Goal: Transaction & Acquisition: Purchase product/service

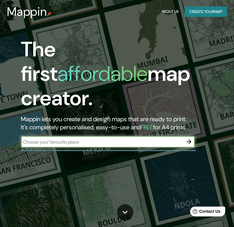
click at [88, 138] on input "text" at bounding box center [102, 141] width 163 height 7
click at [146, 138] on input "text" at bounding box center [102, 141] width 163 height 7
click at [113, 138] on input "text" at bounding box center [102, 141] width 163 height 7
type input "[STREET_ADDRESS]"
click at [190, 138] on icon "button" at bounding box center [189, 141] width 7 height 7
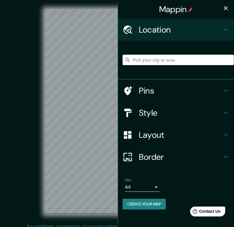
click at [167, 112] on h4 "Style" at bounding box center [181, 112] width 84 height 10
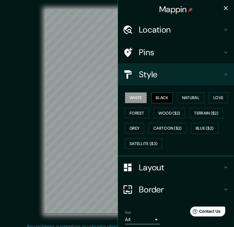
click at [158, 99] on button "Black" at bounding box center [162, 97] width 22 height 11
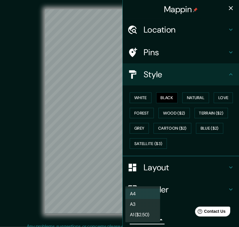
click at [153, 218] on body "Mappin Location Pins Style White Black Natural Love Forest Wood ($2) Terrain ($…" at bounding box center [119, 113] width 239 height 227
click at [149, 200] on li "A3" at bounding box center [142, 204] width 35 height 10
type input "a4"
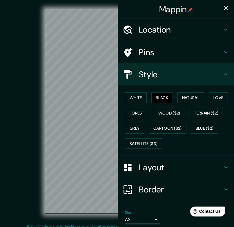
click at [180, 166] on h4 "Layout" at bounding box center [181, 167] width 84 height 10
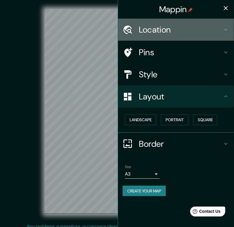
click at [178, 33] on h4 "Location" at bounding box center [181, 29] width 84 height 10
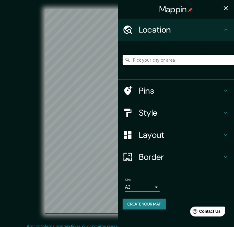
click at [177, 59] on input "Pick your city or area" at bounding box center [178, 60] width 111 height 10
click at [146, 60] on input "Pick your city or area" at bounding box center [178, 60] width 111 height 10
click at [227, 8] on icon "button" at bounding box center [226, 8] width 4 height 4
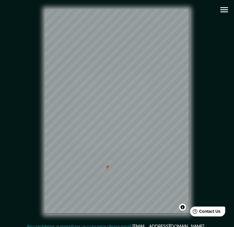
click at [108, 166] on div at bounding box center [107, 167] width 5 height 5
click at [223, 9] on icon "button" at bounding box center [224, 10] width 10 height 10
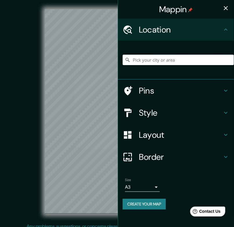
click at [195, 58] on input "Pick your city or area" at bounding box center [178, 60] width 111 height 10
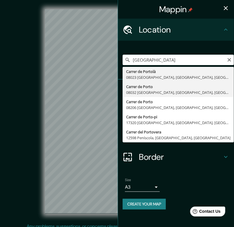
type input "[GEOGRAPHIC_DATA] [GEOGRAPHIC_DATA], [GEOGRAPHIC_DATA], [GEOGRAPHIC_DATA]"
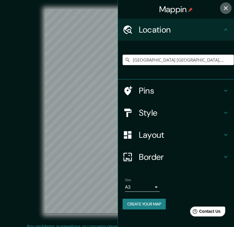
click at [226, 7] on icon "button" at bounding box center [226, 8] width 7 height 7
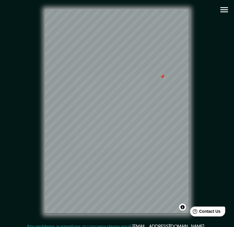
click at [163, 78] on div at bounding box center [162, 76] width 5 height 5
click at [229, 7] on icon "button" at bounding box center [224, 10] width 10 height 10
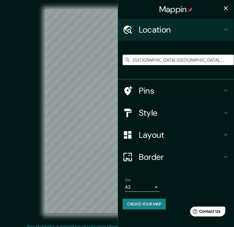
click at [166, 138] on h4 "Layout" at bounding box center [181, 134] width 84 height 10
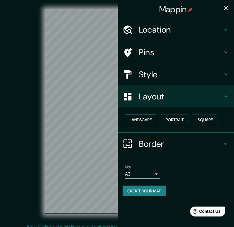
click at [151, 118] on button "Landscape" at bounding box center [140, 119] width 31 height 11
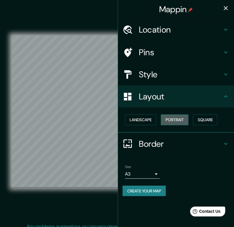
click at [181, 119] on button "Portrait" at bounding box center [175, 119] width 28 height 11
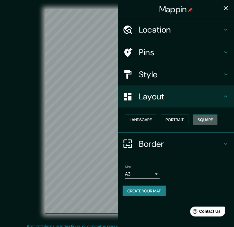
click at [196, 118] on button "Square" at bounding box center [205, 119] width 24 height 11
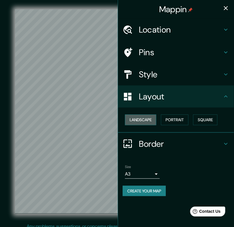
click at [156, 118] on button "Landscape" at bounding box center [140, 119] width 31 height 11
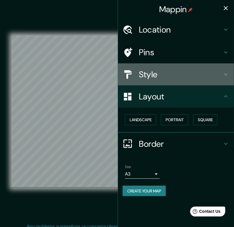
click at [210, 75] on h4 "Style" at bounding box center [181, 74] width 84 height 10
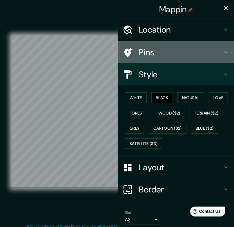
click at [160, 53] on h4 "Pins" at bounding box center [181, 52] width 84 height 10
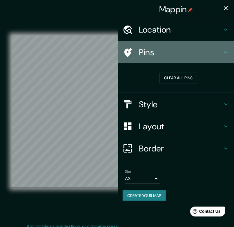
click at [212, 54] on h4 "Pins" at bounding box center [181, 52] width 84 height 10
click at [227, 54] on icon at bounding box center [226, 52] width 7 height 7
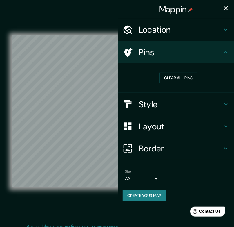
click at [204, 146] on h4 "Border" at bounding box center [181, 148] width 84 height 10
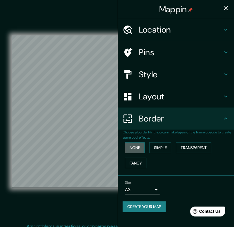
click at [138, 150] on button "None" at bounding box center [135, 147] width 20 height 11
click at [167, 149] on button "Simple" at bounding box center [160, 147] width 22 height 11
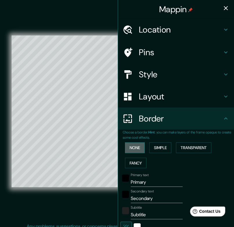
click at [137, 147] on button "None" at bounding box center [135, 147] width 20 height 11
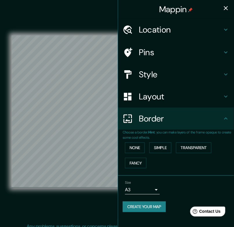
click at [228, 8] on icon "button" at bounding box center [226, 8] width 7 height 7
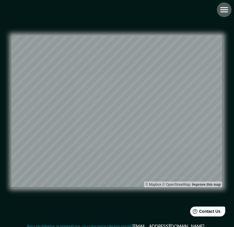
drag, startPoint x: 171, startPoint y: 34, endPoint x: 223, endPoint y: 10, distance: 57.0
click at [223, 10] on icon "button" at bounding box center [224, 10] width 10 height 10
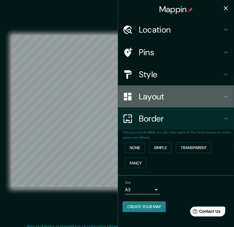
click at [169, 95] on h4 "Layout" at bounding box center [181, 96] width 84 height 10
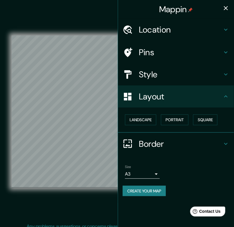
click at [177, 75] on h4 "Style" at bounding box center [181, 74] width 84 height 10
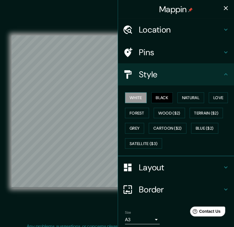
click at [136, 100] on button "White" at bounding box center [136, 97] width 22 height 11
click at [167, 98] on button "Black" at bounding box center [162, 97] width 22 height 11
drag, startPoint x: 82, startPoint y: 81, endPoint x: 80, endPoint y: 80, distance: 3.1
click at [80, 80] on div at bounding box center [82, 80] width 5 height 5
click at [220, 5] on button "button" at bounding box center [226, 8] width 12 height 12
